Goal: Information Seeking & Learning: Learn about a topic

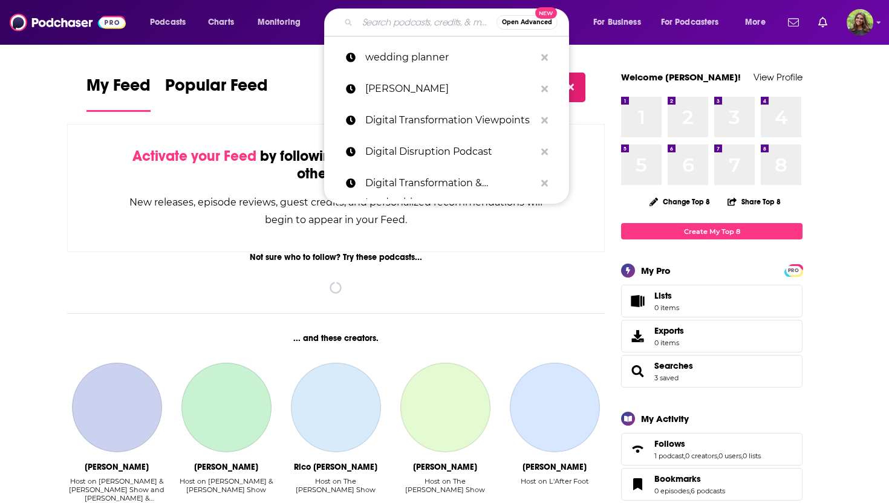
click at [377, 24] on input "Search podcasts, credits, & more..." at bounding box center [427, 22] width 139 height 19
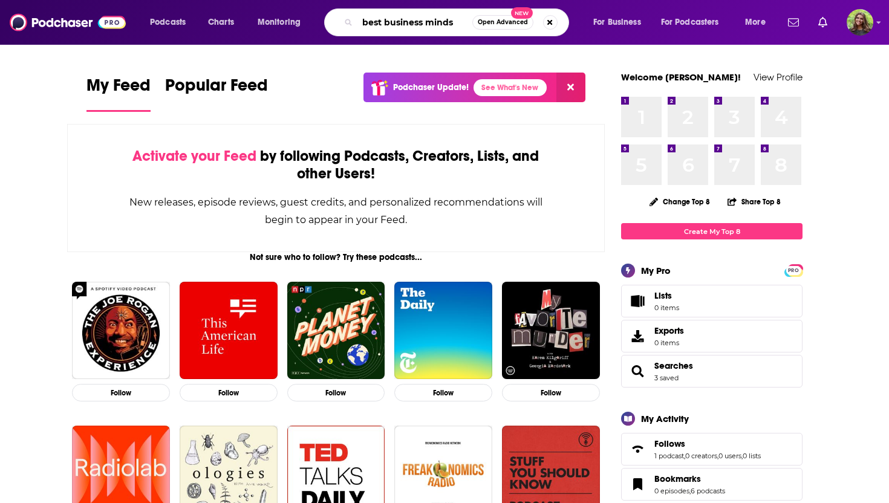
type input "best business minds"
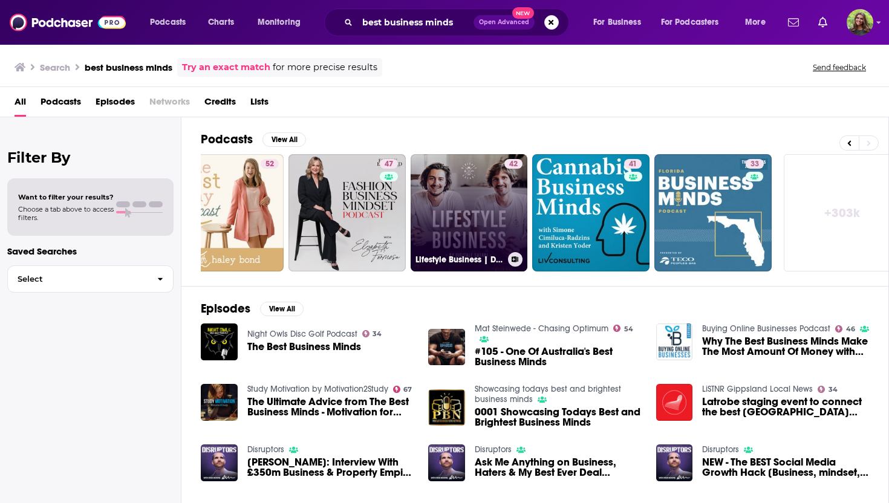
scroll to position [0, 423]
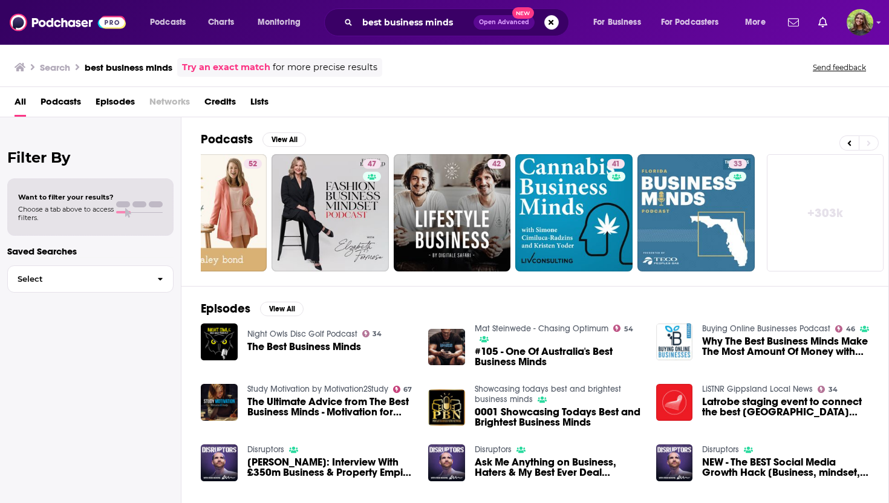
click at [66, 98] on span "Podcasts" at bounding box center [61, 104] width 41 height 25
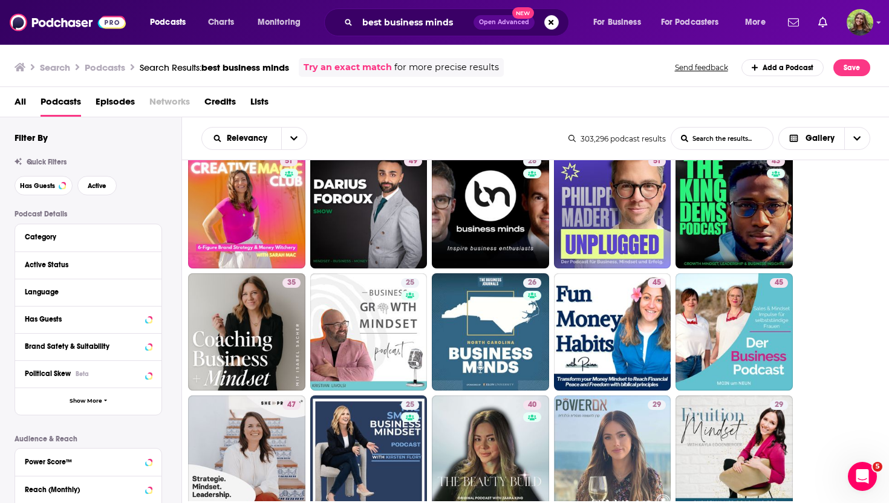
scroll to position [508, 0]
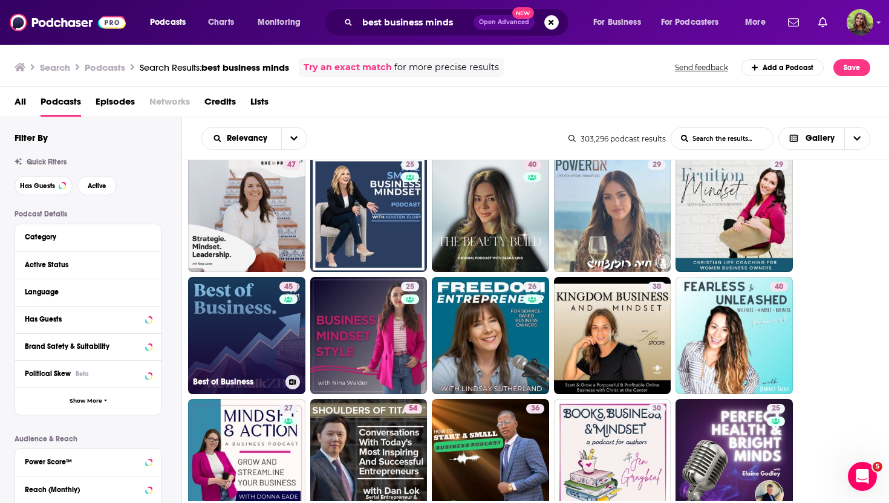
click at [225, 345] on link "45 Best of Business" at bounding box center [246, 335] width 117 height 117
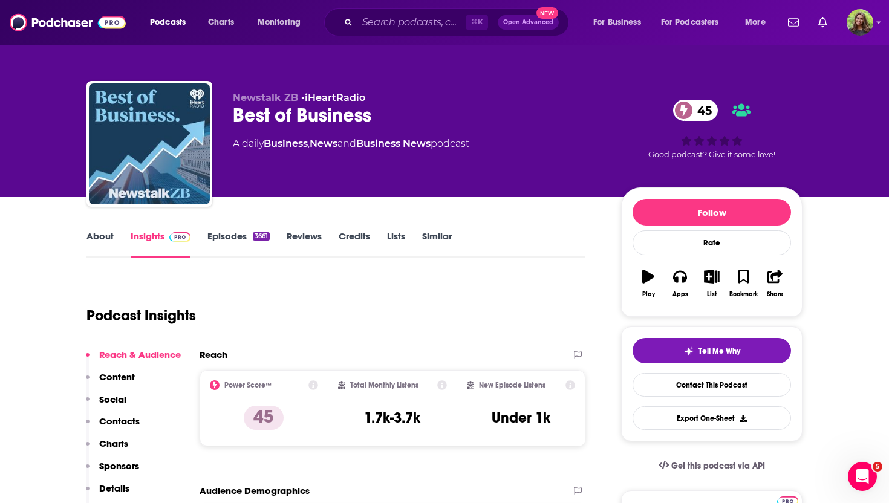
click at [103, 237] on link "About" at bounding box center [100, 244] width 27 height 28
click at [391, 26] on input "Search podcasts, credits, & more..." at bounding box center [412, 22] width 108 height 19
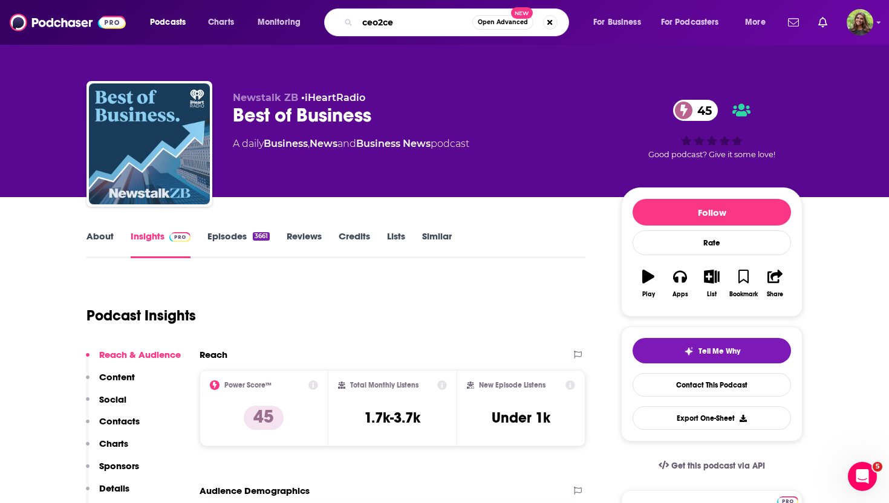
type input "ceo2ceo"
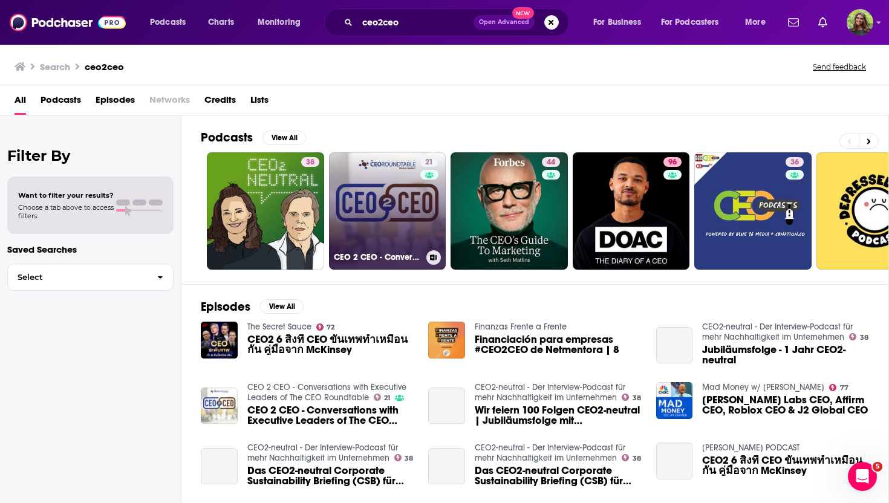
click at [372, 196] on link "21 CEO 2 CEO - Conversations with Executive Leaders of The CEO Roundtable" at bounding box center [387, 210] width 117 height 117
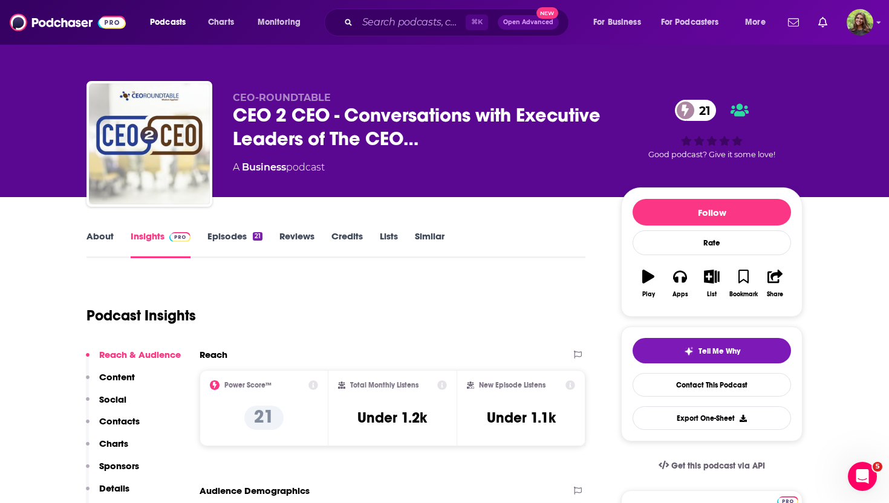
click at [108, 242] on link "About" at bounding box center [100, 244] width 27 height 28
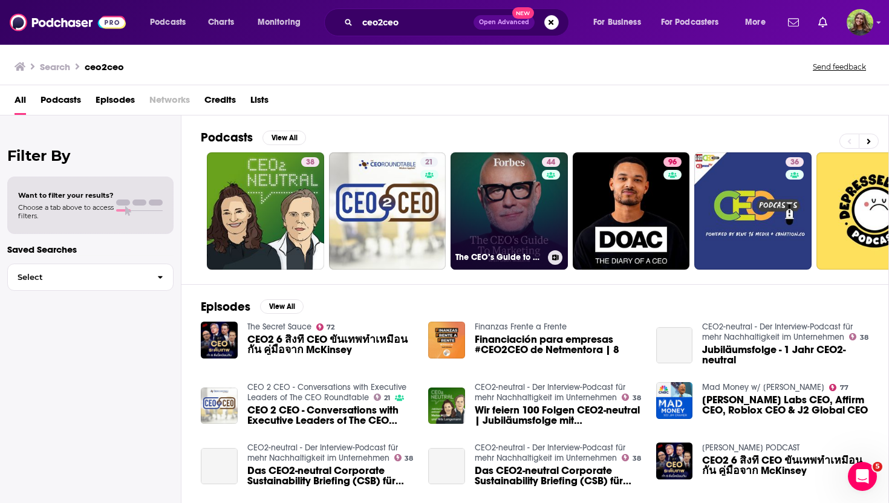
click at [519, 190] on link "44 The CEO’s Guide to Marketing" at bounding box center [509, 210] width 117 height 117
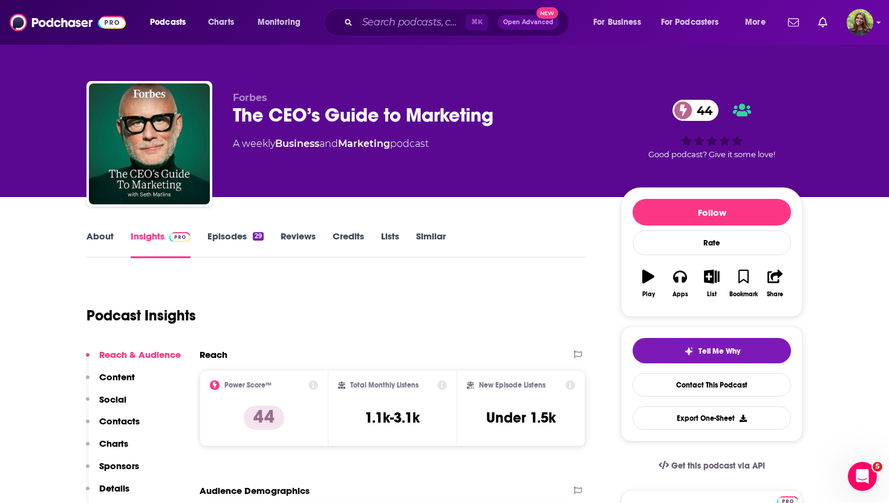
click at [98, 254] on link "About" at bounding box center [100, 244] width 27 height 28
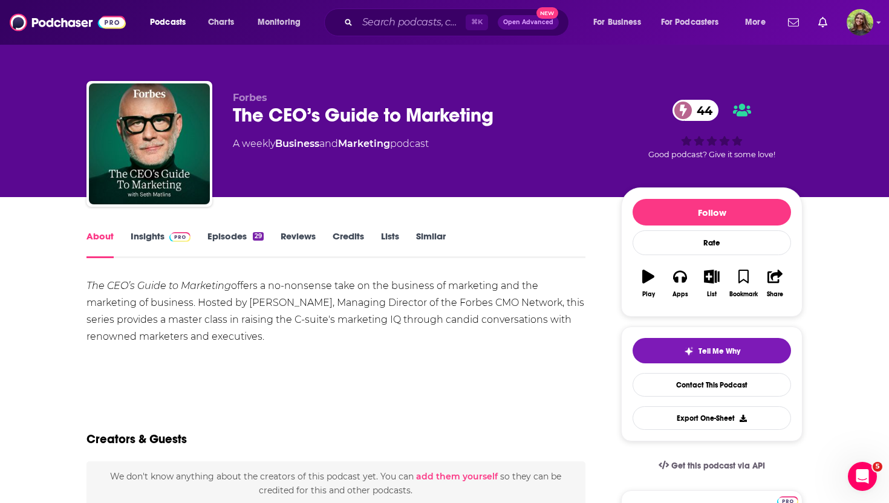
click at [151, 237] on link "Insights" at bounding box center [161, 244] width 60 height 28
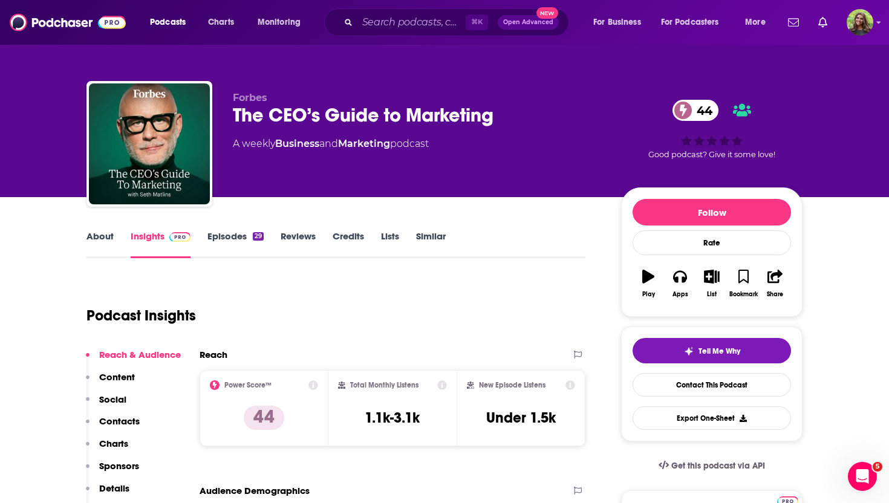
click at [227, 238] on link "Episodes 29" at bounding box center [235, 244] width 56 height 28
click at [436, 239] on link "Similar" at bounding box center [431, 244] width 30 height 28
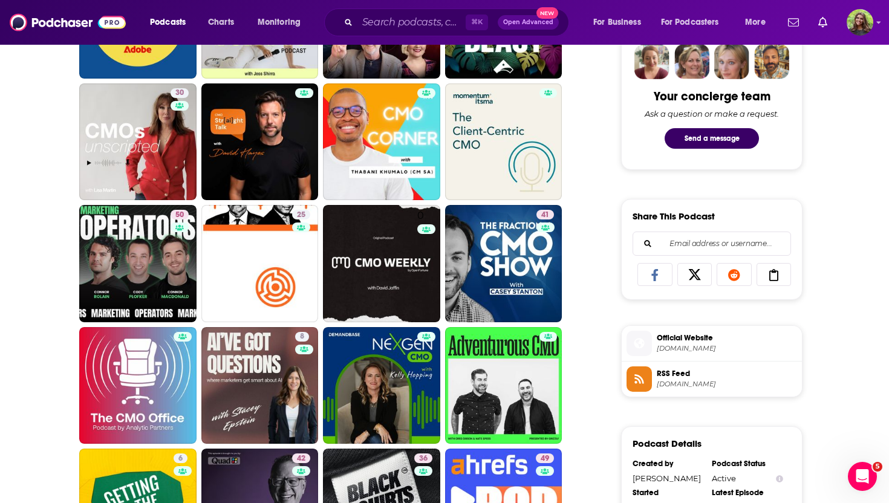
scroll to position [402, 0]
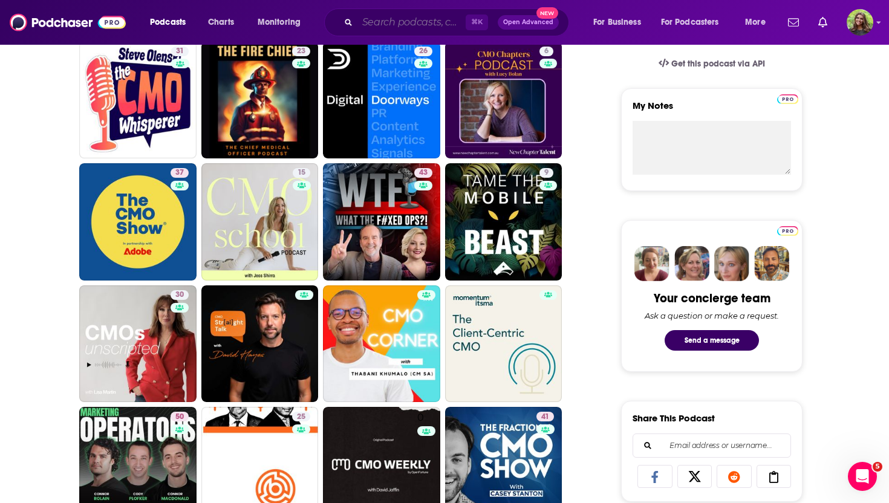
click at [380, 18] on input "Search podcasts, credits, & more..." at bounding box center [412, 22] width 108 height 19
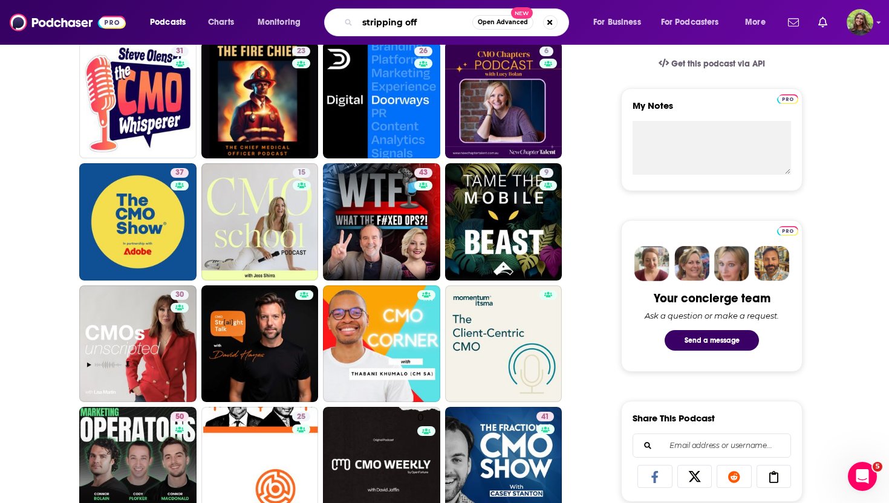
type input "stripping off"
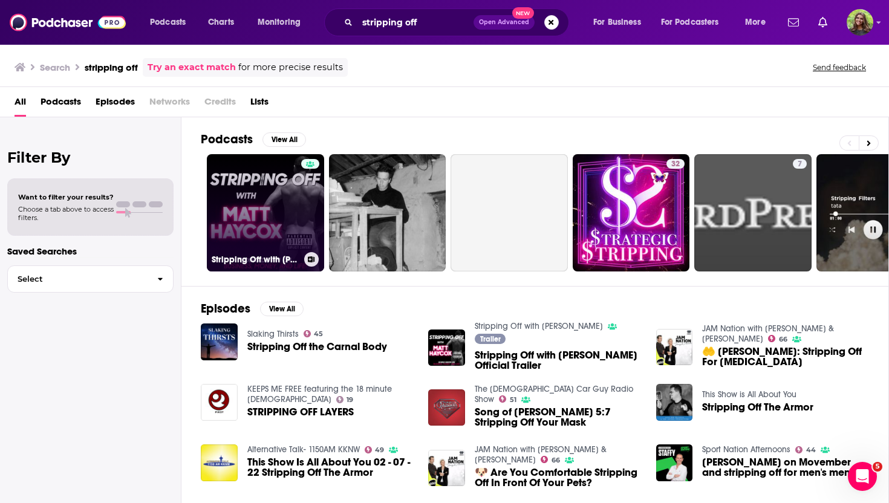
click at [284, 194] on link "Stripping Off with [PERSON_NAME]" at bounding box center [265, 212] width 117 height 117
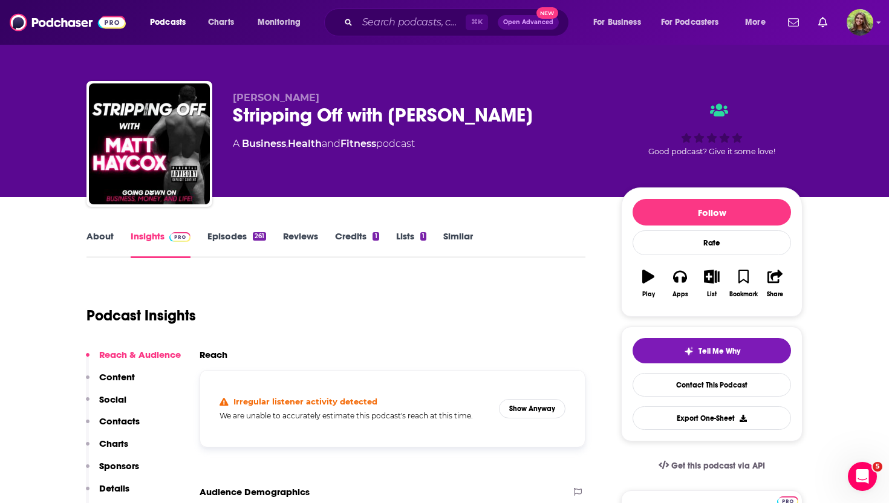
click at [99, 241] on link "About" at bounding box center [100, 244] width 27 height 28
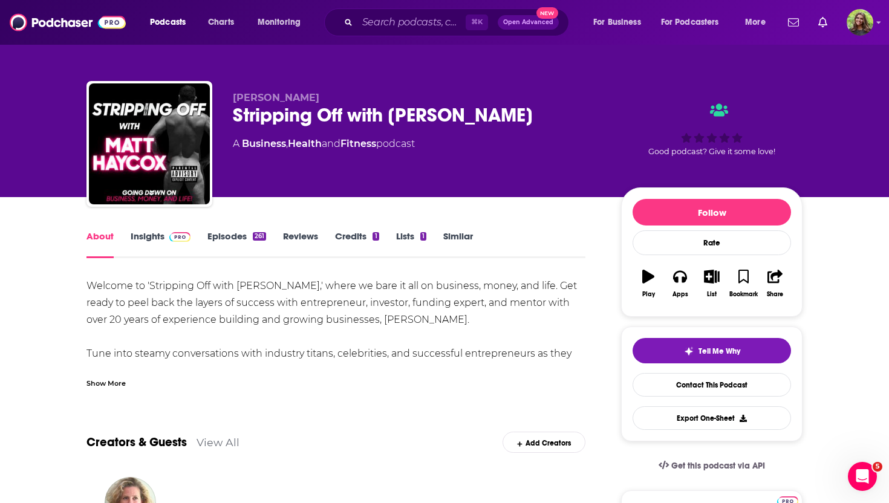
click at [272, 146] on link "Business" at bounding box center [264, 143] width 44 height 11
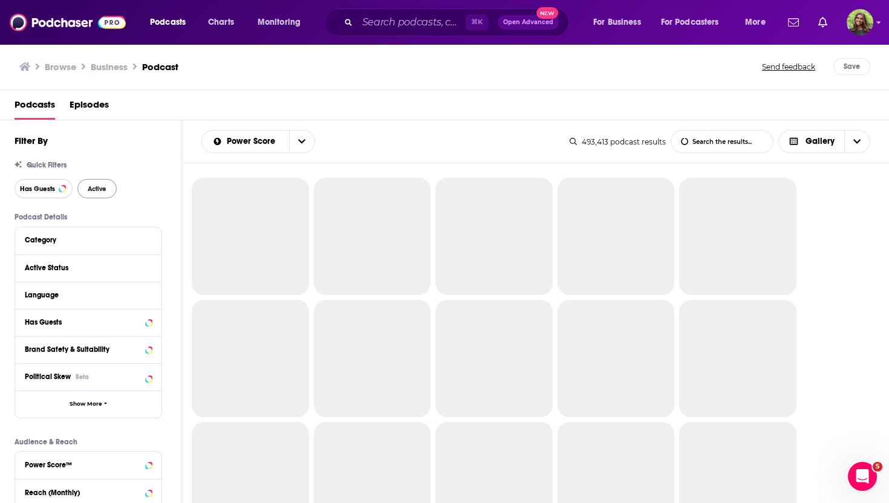
click at [52, 188] on span "Has Guests" at bounding box center [37, 189] width 35 height 7
click at [95, 188] on span "Active" at bounding box center [97, 189] width 19 height 7
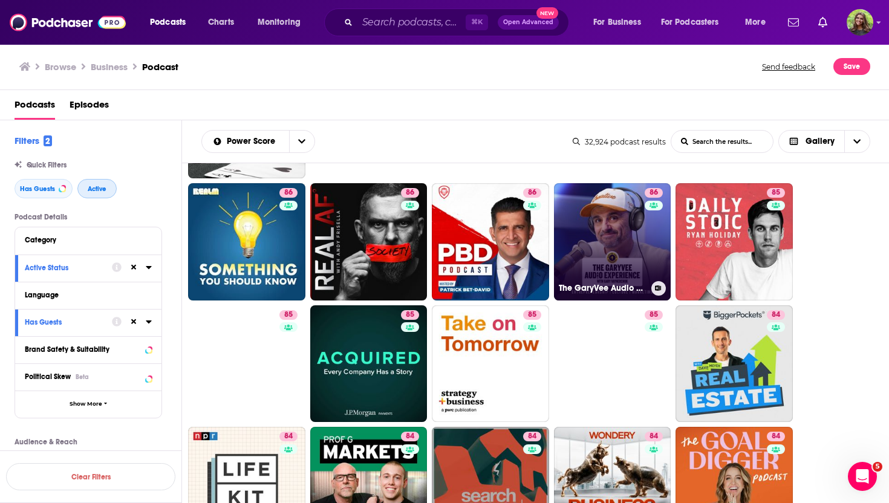
scroll to position [372, 0]
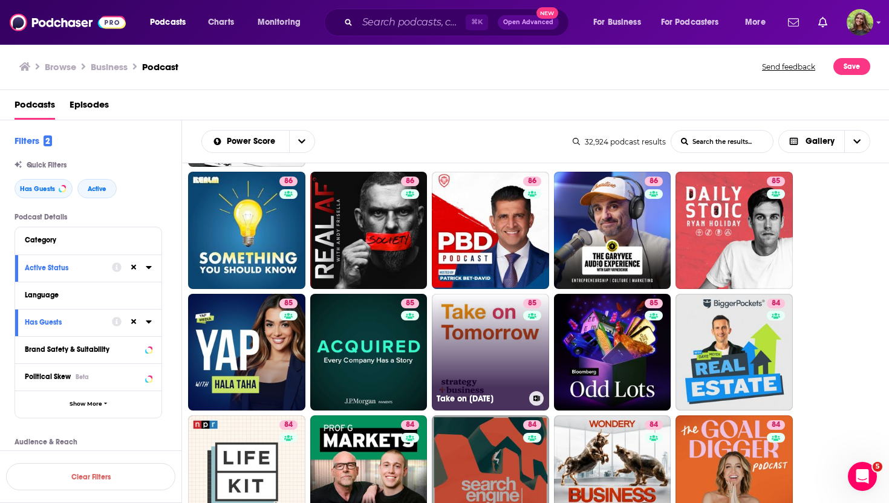
click at [509, 367] on link "85 Take on [DATE]" at bounding box center [490, 352] width 117 height 117
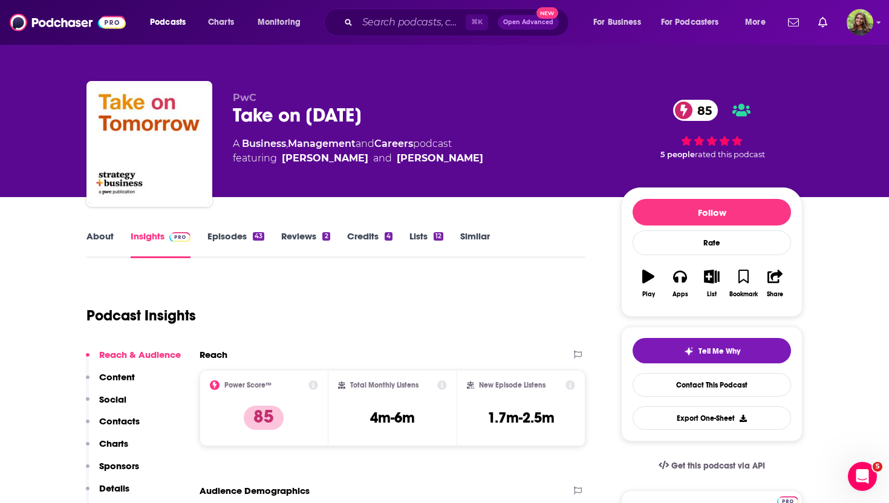
click at [108, 235] on link "About" at bounding box center [100, 244] width 27 height 28
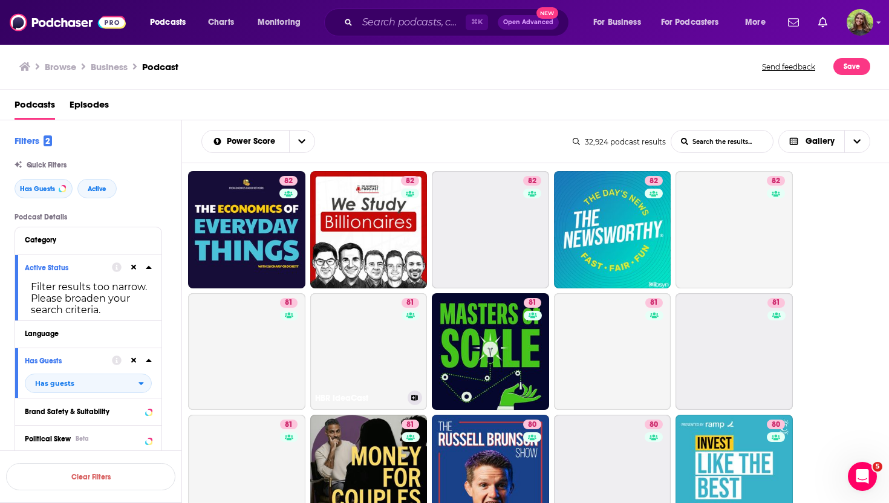
scroll to position [954, 0]
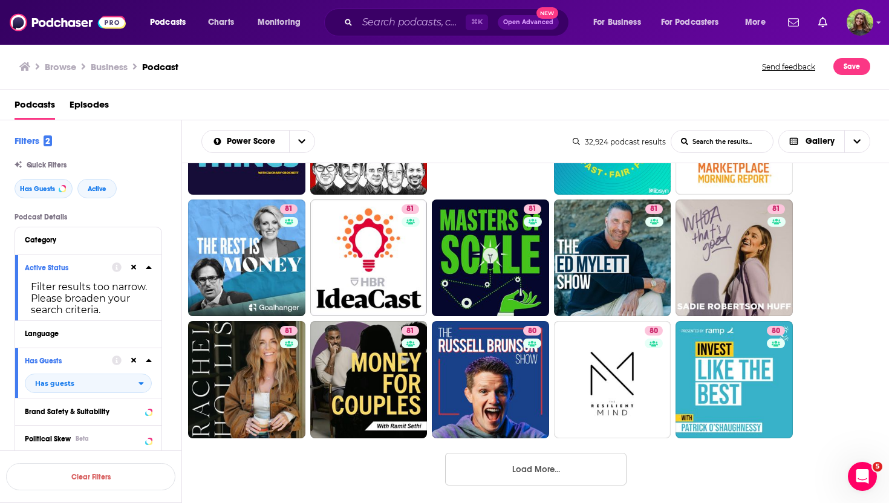
click at [542, 474] on button "Load More..." at bounding box center [535, 469] width 181 height 33
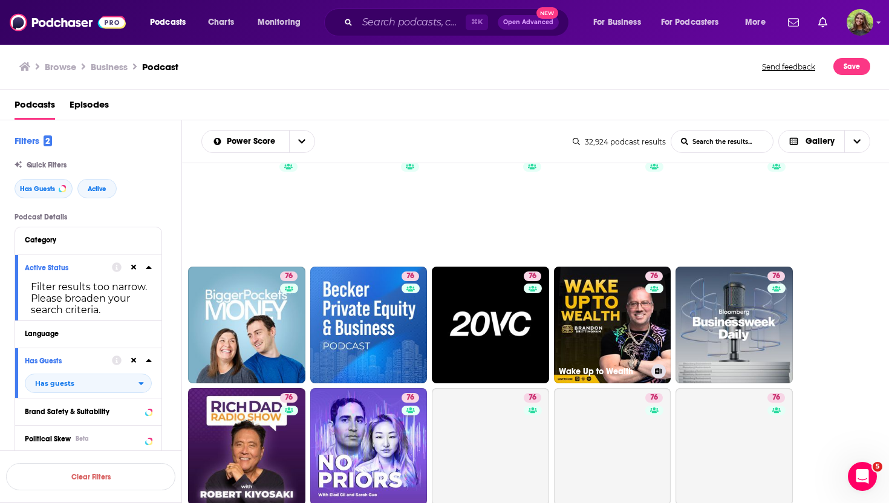
scroll to position [2173, 0]
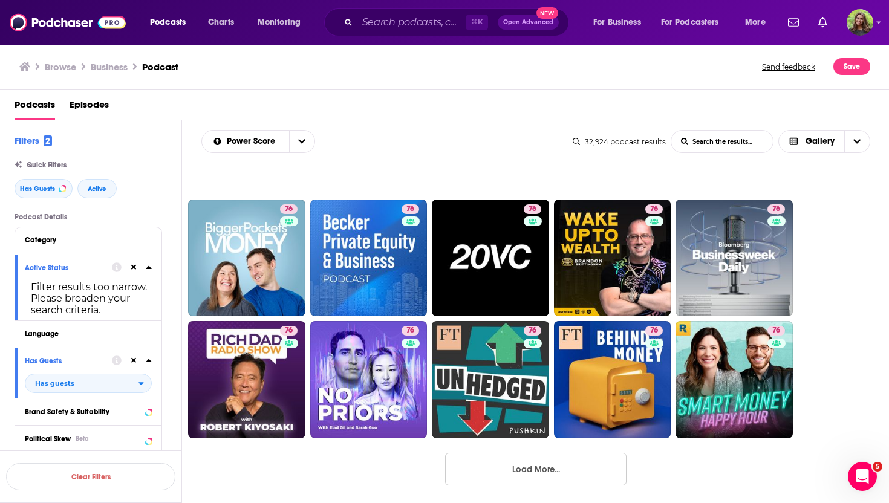
click at [547, 462] on button "Load More..." at bounding box center [535, 469] width 181 height 33
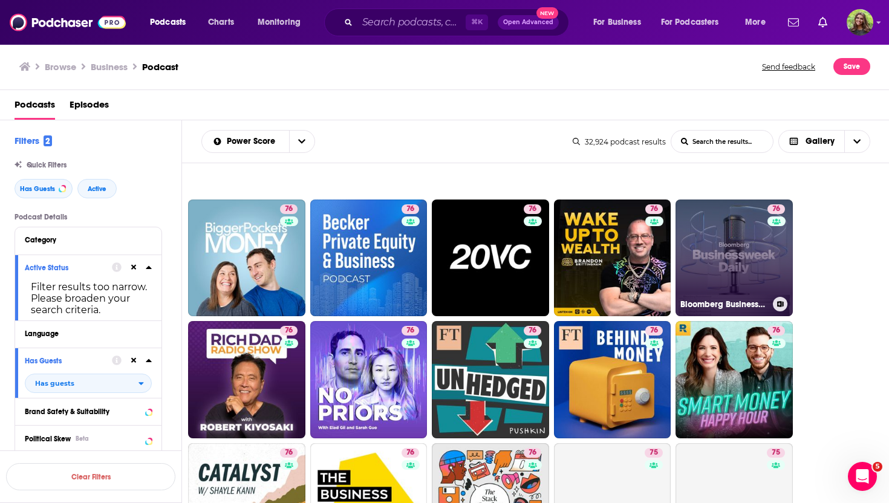
click at [713, 265] on link "76 Bloomberg Businessweek" at bounding box center [734, 258] width 117 height 117
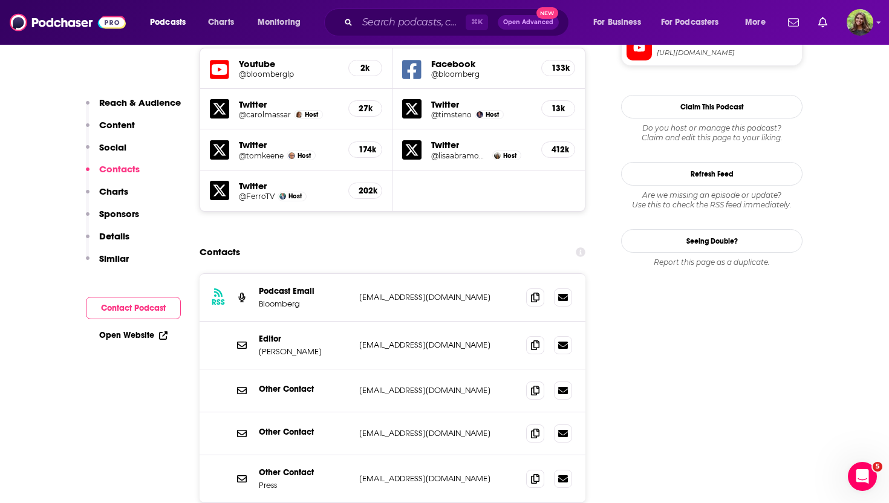
scroll to position [1212, 0]
